Goal: Register for event/course

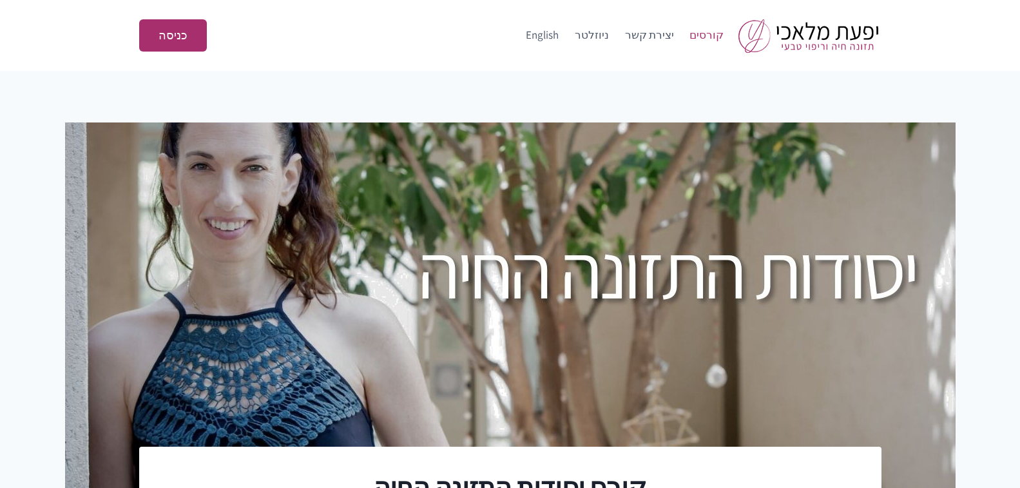
click at [719, 34] on link "קורסים" at bounding box center [707, 35] width 50 height 31
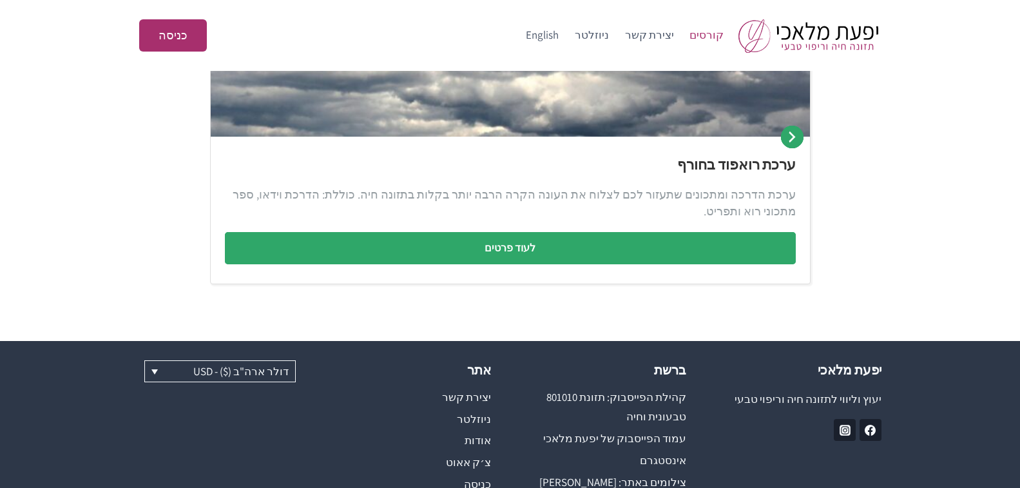
scroll to position [777, 0]
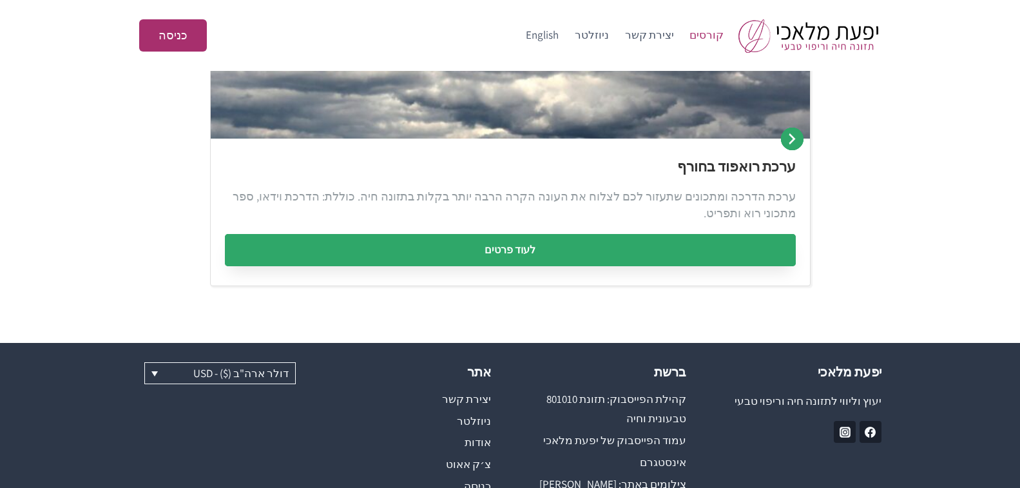
click at [495, 248] on link "לעוד פרטים" at bounding box center [510, 250] width 571 height 32
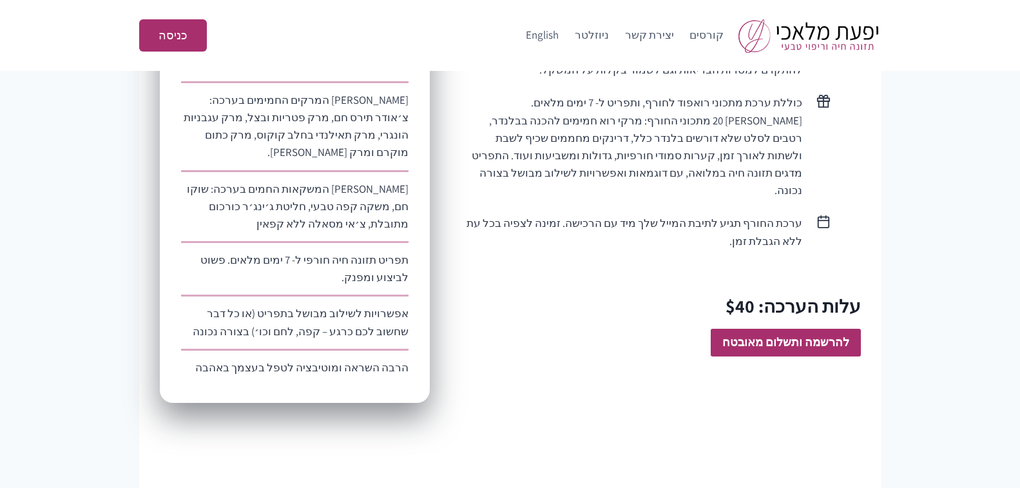
scroll to position [813, 0]
